Goal: Task Accomplishment & Management: Complete application form

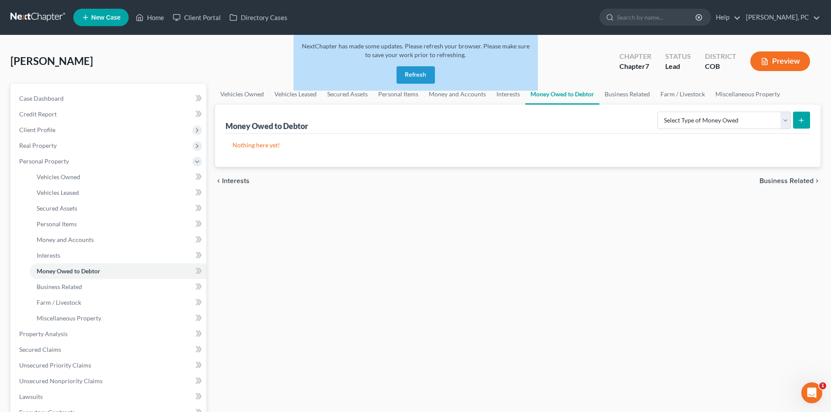
click at [412, 73] on button "Refresh" at bounding box center [415, 74] width 38 height 17
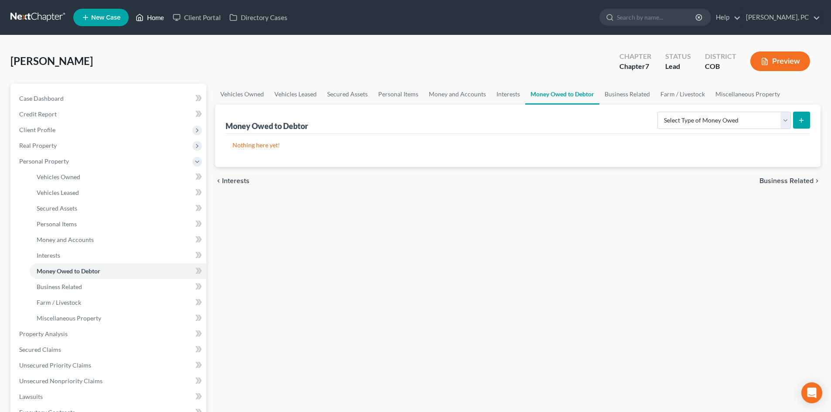
click at [150, 18] on link "Home" at bounding box center [149, 18] width 37 height 16
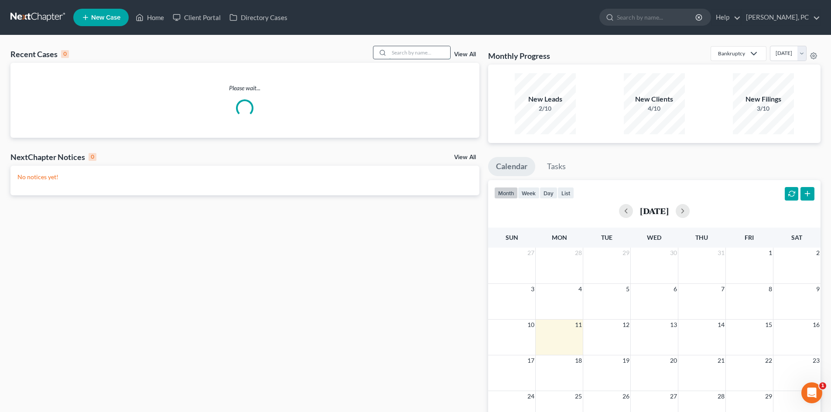
click at [407, 52] on input "search" at bounding box center [419, 52] width 61 height 13
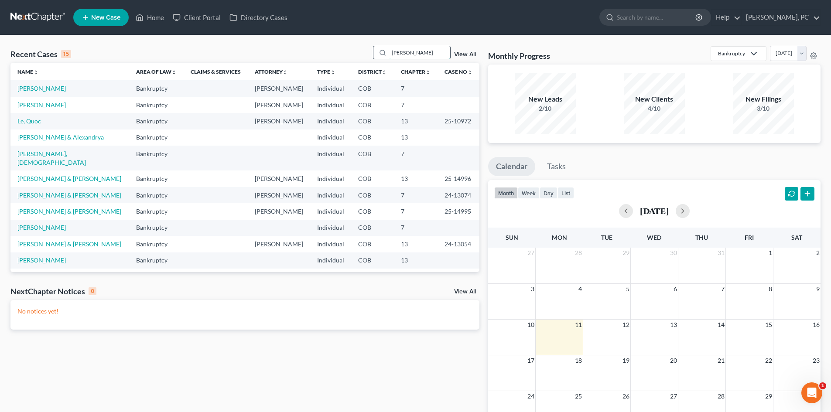
type input "[PERSON_NAME]"
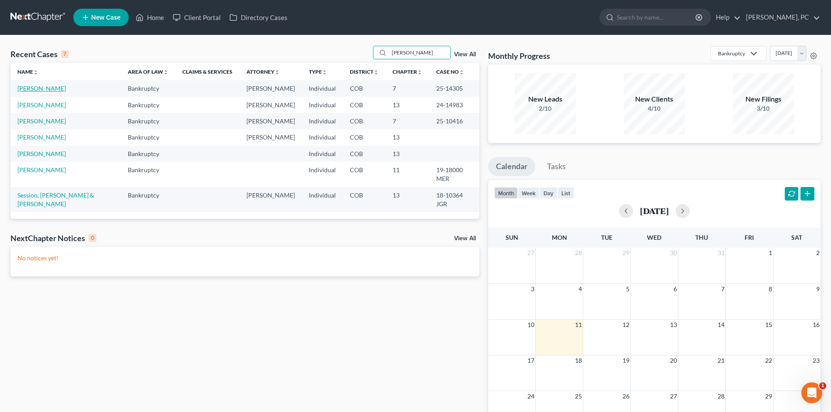
click at [38, 89] on link "[PERSON_NAME]" at bounding box center [41, 88] width 48 height 7
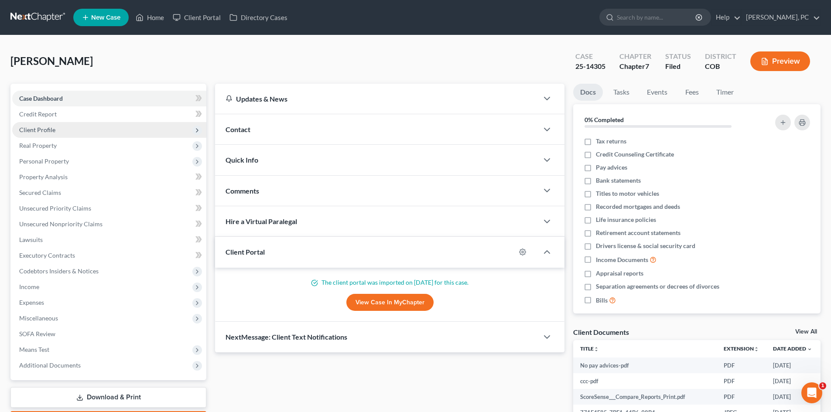
click at [39, 131] on span "Client Profile" at bounding box center [37, 129] width 36 height 7
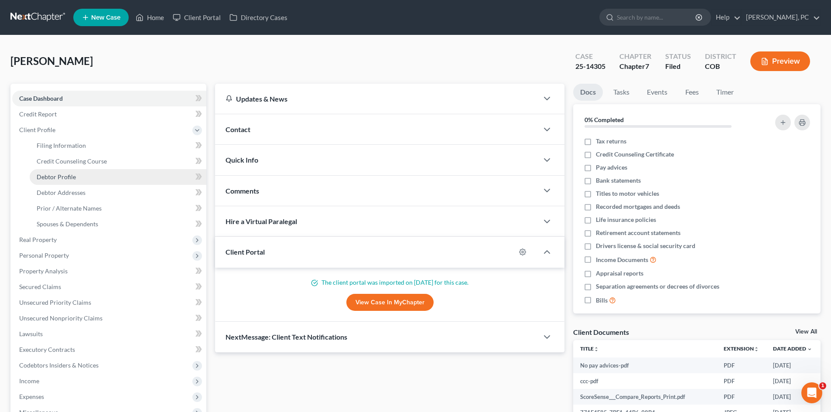
click at [57, 173] on span "Debtor Profile" at bounding box center [56, 176] width 39 height 7
select select "1"
select select "3"
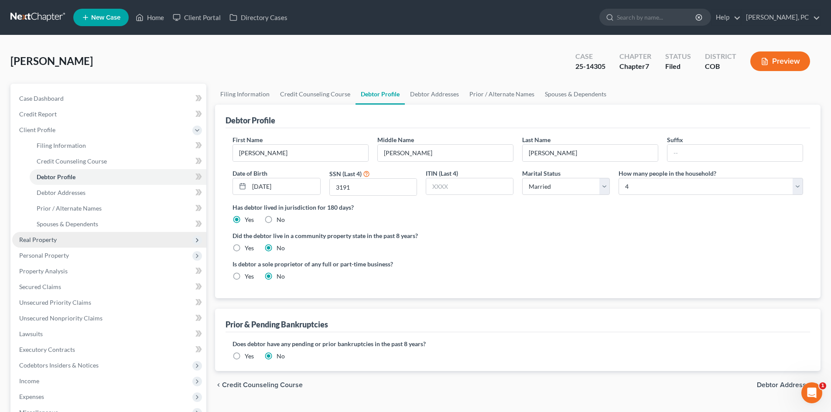
click at [44, 239] on span "Real Property" at bounding box center [38, 239] width 38 height 7
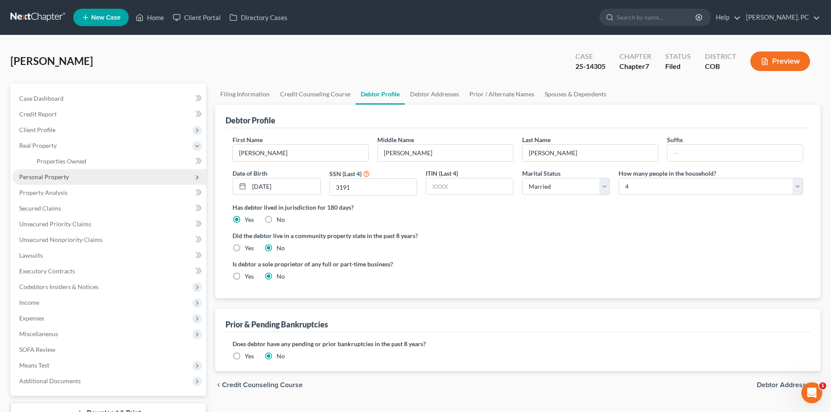
click at [58, 177] on span "Personal Property" at bounding box center [44, 176] width 50 height 7
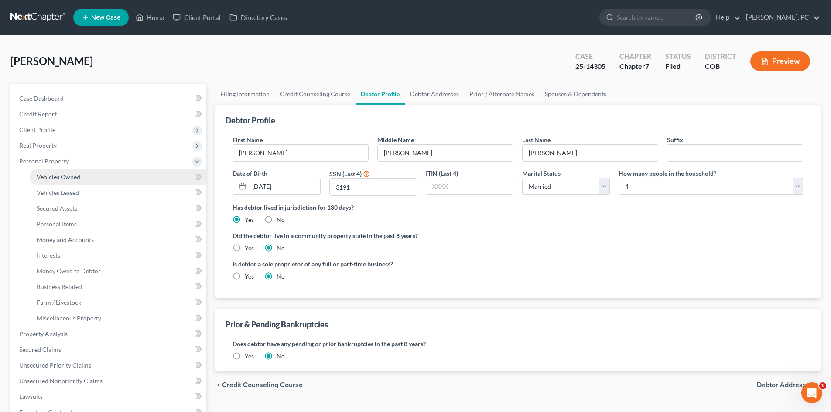
click at [75, 174] on span "Vehicles Owned" at bounding box center [59, 176] width 44 height 7
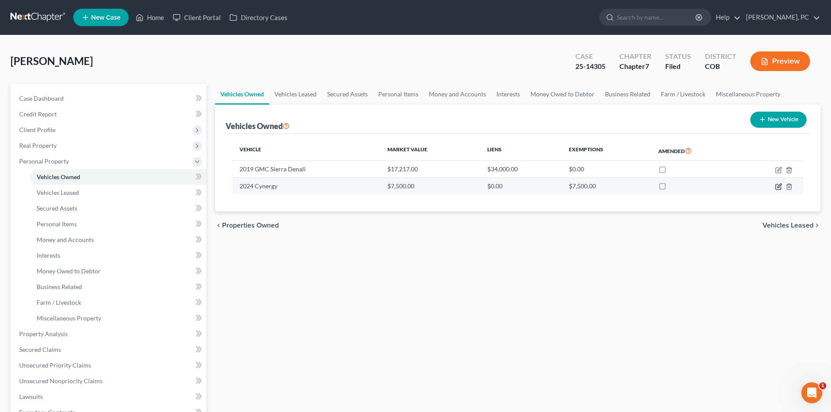
click at [779, 186] on icon "button" at bounding box center [778, 186] width 7 height 7
select select "2"
select select "0"
